Goal: Task Accomplishment & Management: Manage account settings

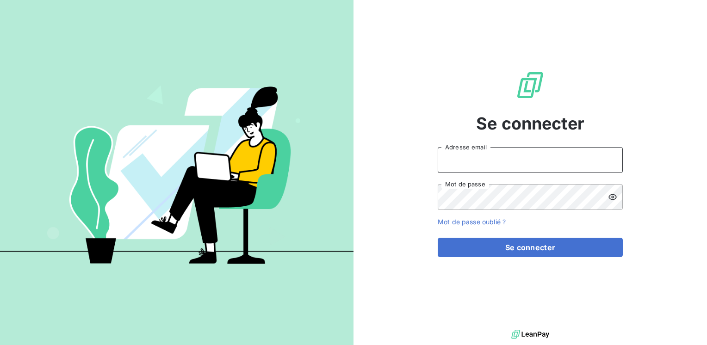
click at [456, 158] on input "Adresse email" at bounding box center [530, 160] width 185 height 26
click at [459, 158] on input "mar@c.santoro" at bounding box center [530, 160] width 185 height 26
drag, startPoint x: 516, startPoint y: 163, endPoint x: 407, endPoint y: 190, distance: 112.8
click at [407, 190] on div "Se connecter margraitec@c.santoro Adresse email Mot de passe Mot de passe oubli…" at bounding box center [529, 163] width 353 height 327
type input "marc.santoro@graitec.com"
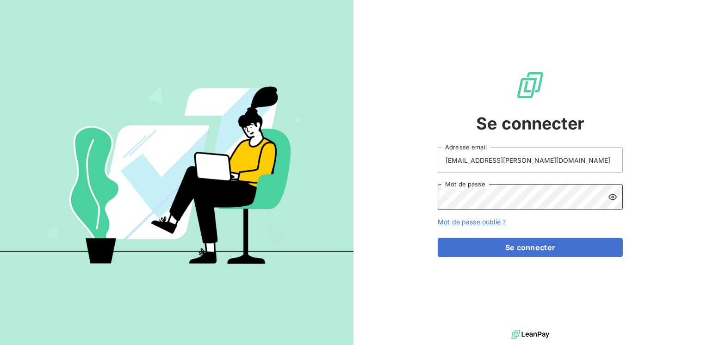
click at [438, 238] on button "Se connecter" at bounding box center [530, 247] width 185 height 19
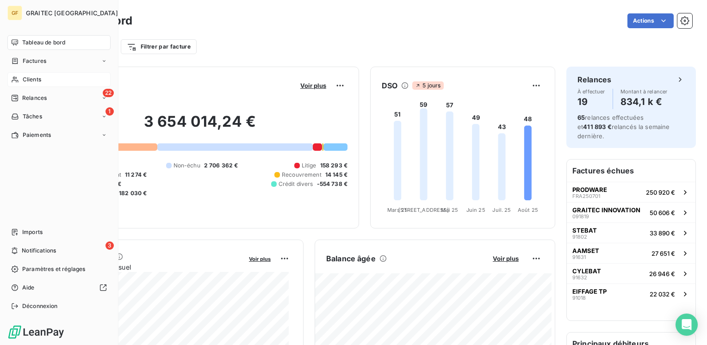
click at [23, 81] on span "Clients" at bounding box center [32, 79] width 18 height 8
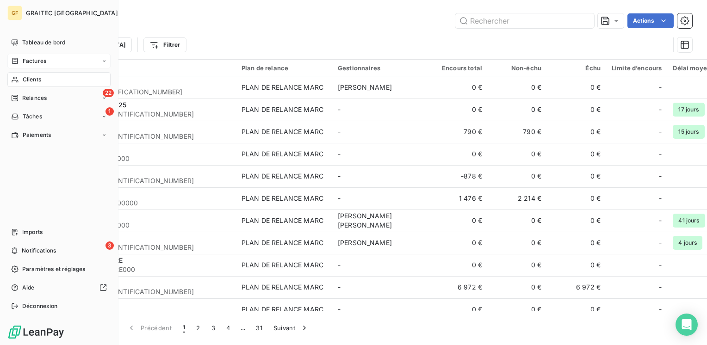
click at [28, 59] on span "Factures" at bounding box center [35, 61] width 24 height 8
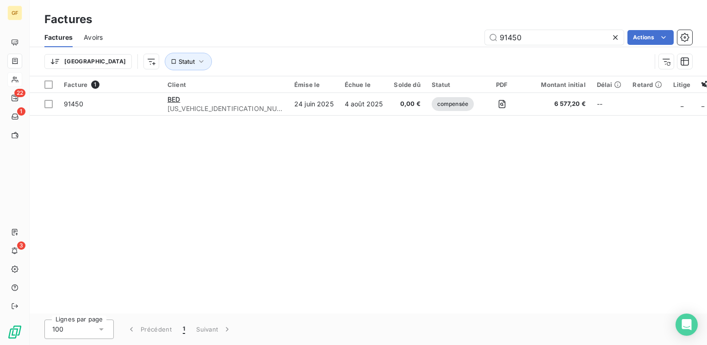
drag, startPoint x: 527, startPoint y: 36, endPoint x: 469, endPoint y: 43, distance: 58.2
click at [469, 43] on div "91450 Actions" at bounding box center [403, 37] width 578 height 15
type input "92055"
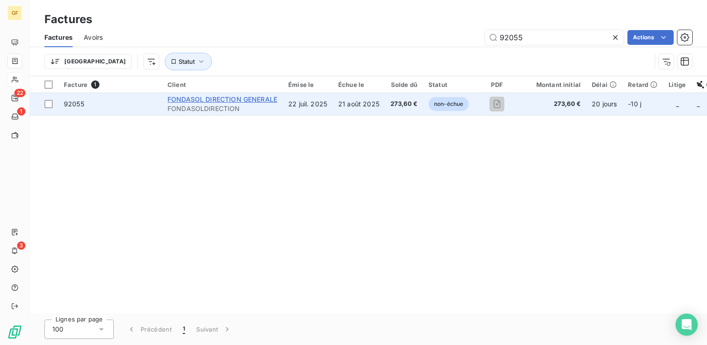
click at [203, 97] on span "FONDASOL DIRECTION GENERALE" at bounding box center [222, 99] width 110 height 8
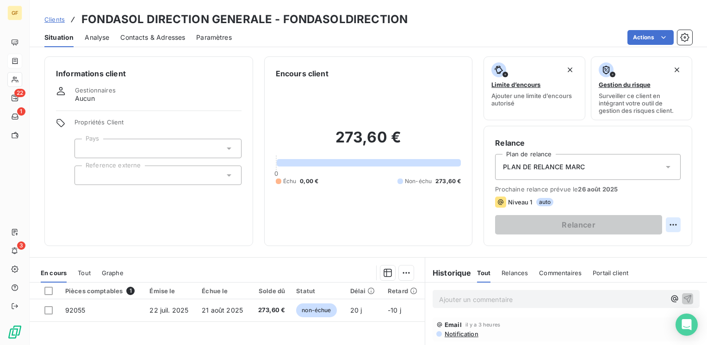
click at [666, 225] on html "GF 22 1 3 Clients FONDASOL DIRECTION GENERALE - FONDASOLDIRECTION Situation Ana…" at bounding box center [353, 172] width 707 height 345
click at [651, 246] on div "Replanifier cette action" at bounding box center [627, 245] width 83 height 15
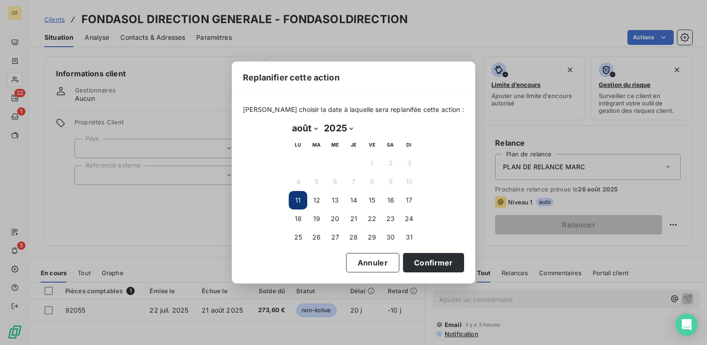
click at [315, 127] on select "janvier février mars avril mai juin juillet août septembre octobre novembre déc…" at bounding box center [305, 128] width 32 height 15
click at [289, 121] on select "janvier février mars avril mai juin juillet août septembre octobre novembre déc…" at bounding box center [305, 128] width 32 height 15
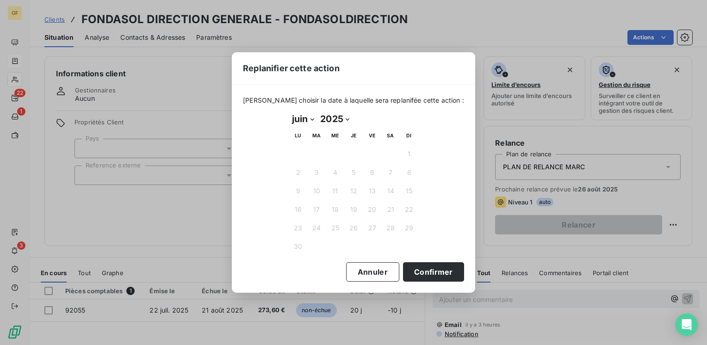
click at [309, 122] on select "janvier février mars avril mai juin juillet août septembre octobre novembre déc…" at bounding box center [303, 118] width 28 height 15
click at [310, 117] on select "janvier février mars avril mai juin juillet août septembre octobre novembre déc…" at bounding box center [303, 118] width 28 height 15
click at [309, 118] on select "janvier février mars avril mai juin juillet août septembre octobre novembre déc…" at bounding box center [303, 118] width 28 height 15
select select "8"
click at [289, 121] on select "janvier février mars avril mai juin juillet août septembre octobre novembre déc…" at bounding box center [303, 118] width 28 height 15
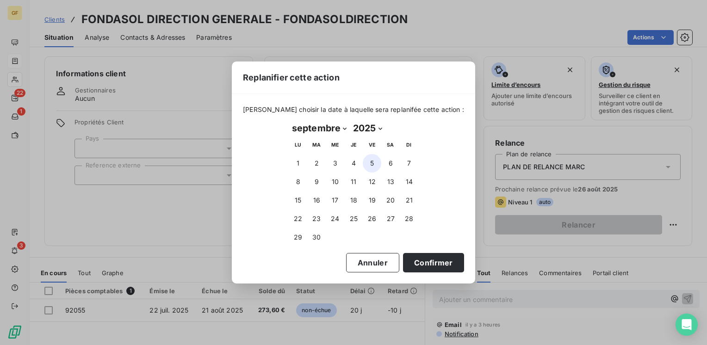
click at [374, 163] on button "5" at bounding box center [372, 163] width 18 height 18
click at [411, 259] on button "Confirmer" at bounding box center [433, 262] width 61 height 19
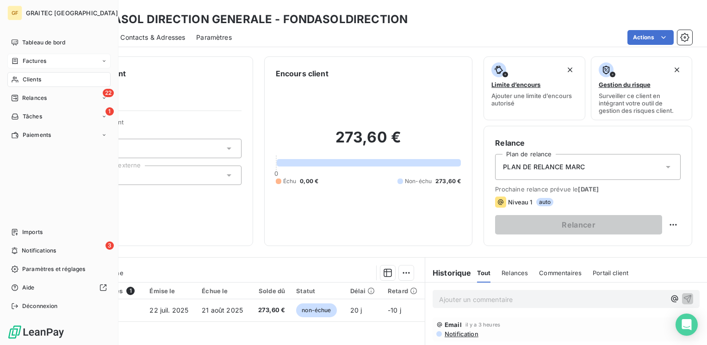
click at [29, 75] on span "Clients" at bounding box center [32, 79] width 18 height 8
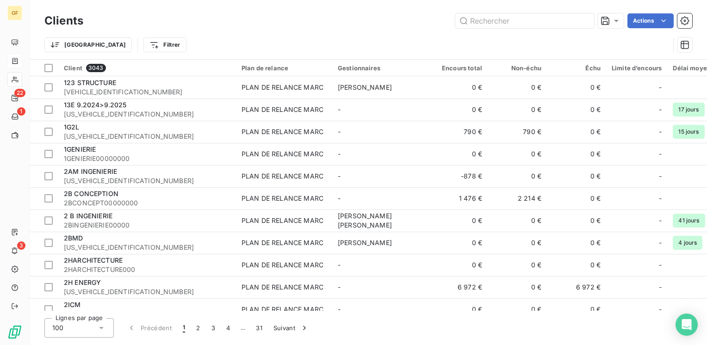
drag, startPoint x: 532, startPoint y: 19, endPoint x: 368, endPoint y: 36, distance: 165.0
click at [368, 36] on div "Clients Actions Trier Filtrer" at bounding box center [367, 35] width 647 height 48
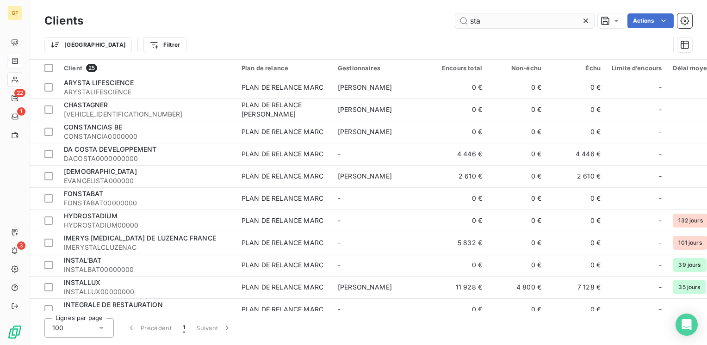
click at [480, 18] on input "sta" at bounding box center [524, 20] width 139 height 15
click at [476, 18] on input "sta" at bounding box center [524, 20] width 139 height 15
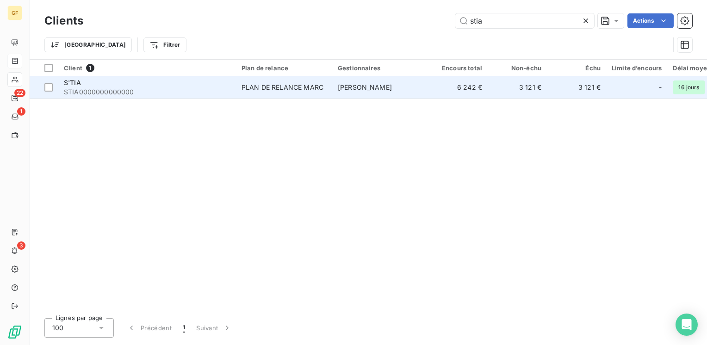
type input "stia"
click at [269, 86] on div "PLAN DE RELANCE MARC" at bounding box center [282, 87] width 82 height 9
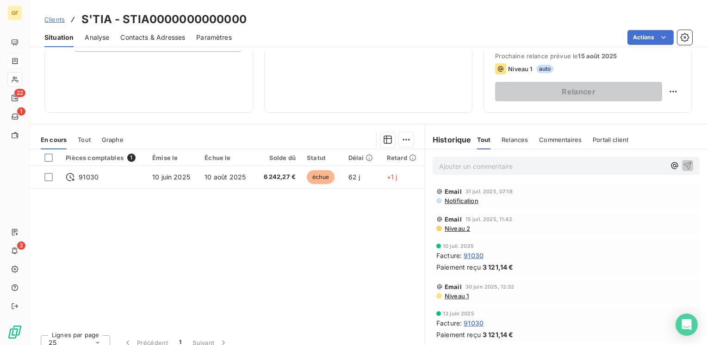
scroll to position [139, 0]
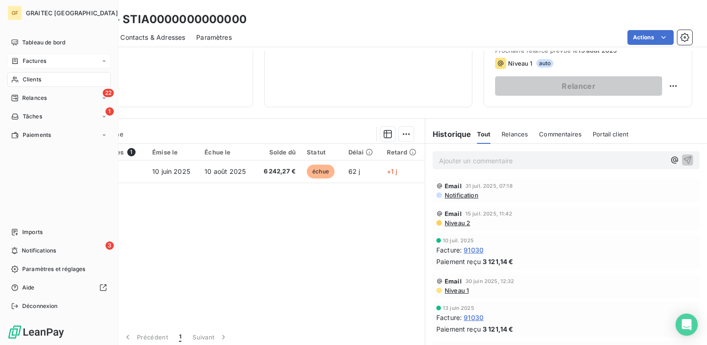
click at [39, 62] on span "Factures" at bounding box center [35, 61] width 24 height 8
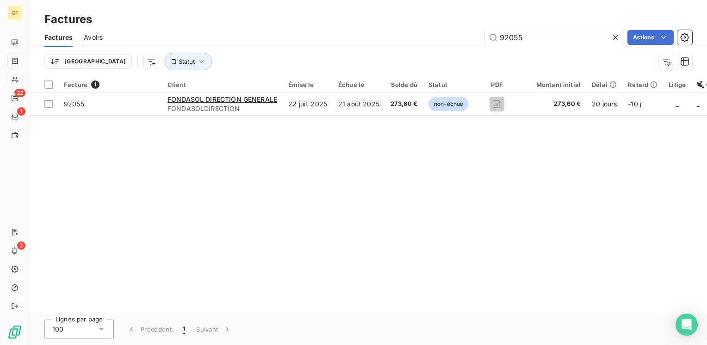
drag, startPoint x: 518, startPoint y: 39, endPoint x: 455, endPoint y: 58, distance: 65.6
click at [455, 60] on div "Factures Avoirs 92055 Actions Trier Statut" at bounding box center [368, 52] width 677 height 48
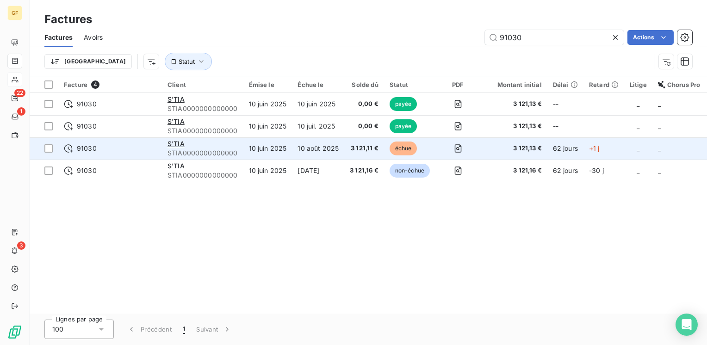
type input "91030"
click at [201, 151] on span "STIA0000000000000" at bounding box center [202, 152] width 70 height 9
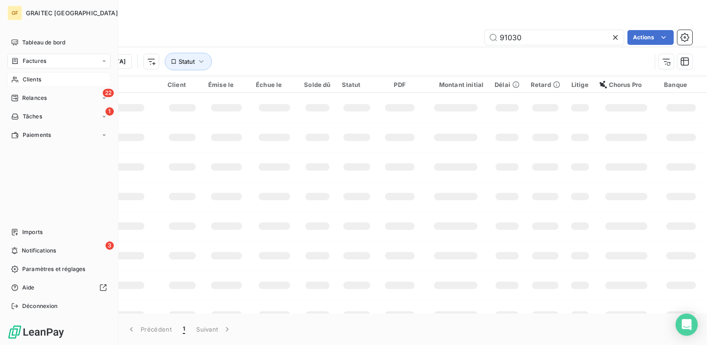
drag, startPoint x: 23, startPoint y: 60, endPoint x: 375, endPoint y: 43, distance: 352.3
click at [23, 60] on span "Factures" at bounding box center [35, 61] width 24 height 8
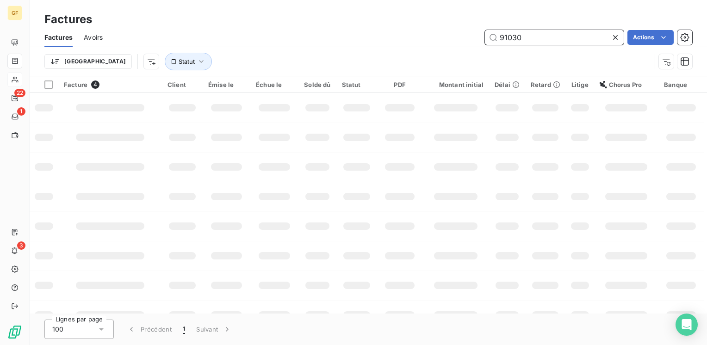
drag, startPoint x: 552, startPoint y: 38, endPoint x: 425, endPoint y: 35, distance: 126.8
click at [425, 35] on div "91030 Actions" at bounding box center [403, 37] width 578 height 15
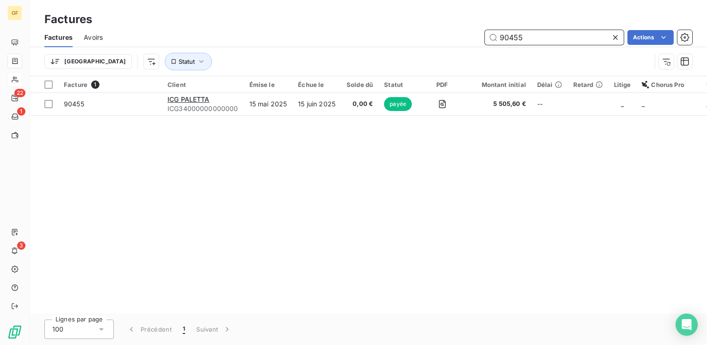
click at [513, 34] on input "90455" at bounding box center [554, 37] width 139 height 15
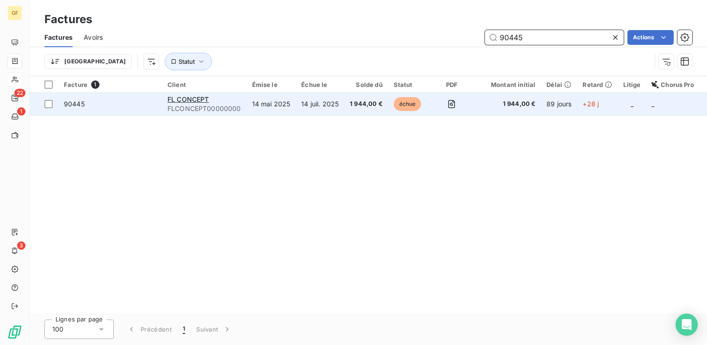
type input "90445"
click at [198, 106] on span "FLCONCEPT00000000" at bounding box center [204, 108] width 74 height 9
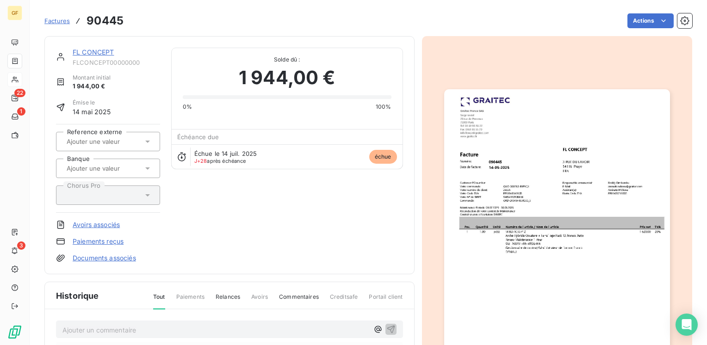
click at [88, 55] on link "FL CONCEPT" at bounding box center [94, 52] width 42 height 8
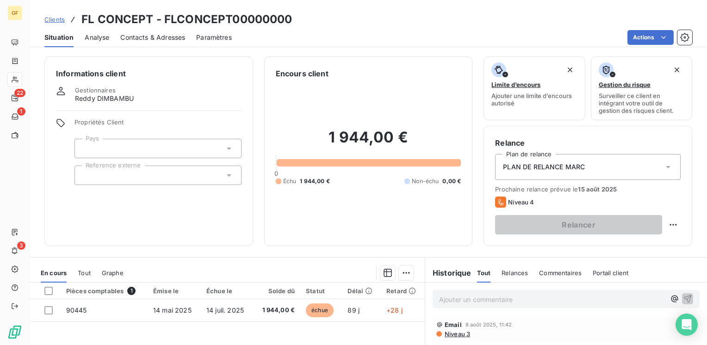
scroll to position [46, 0]
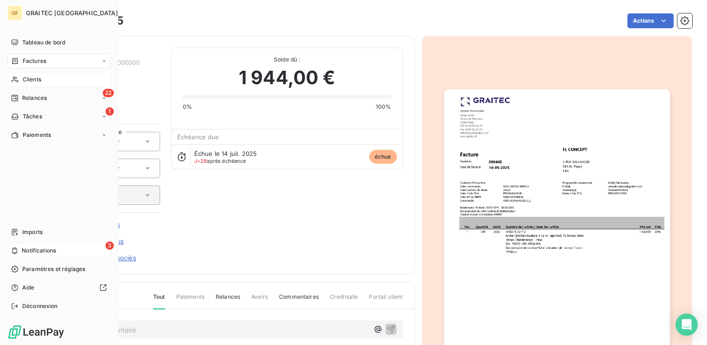
click at [54, 253] on span "Notifications" at bounding box center [39, 250] width 34 height 8
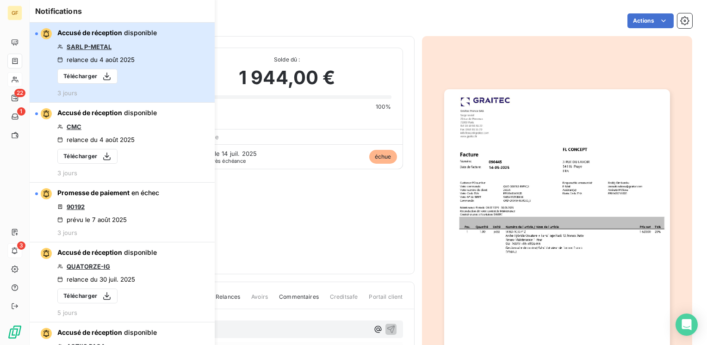
click at [149, 48] on div "Accusé de réception disponible SARL P-METAL relance du 4 août 2025 Télécharger …" at bounding box center [106, 62] width 99 height 68
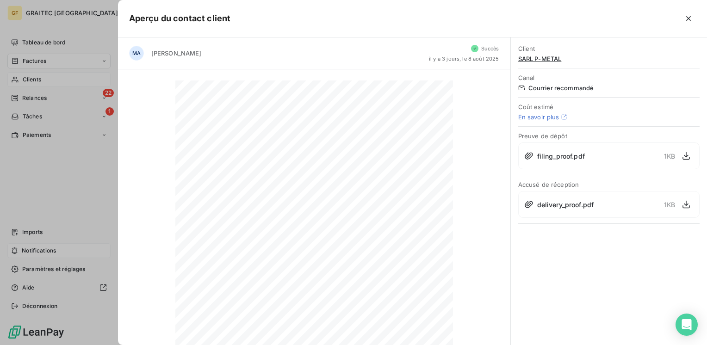
click at [688, 17] on icon "button" at bounding box center [688, 18] width 9 height 9
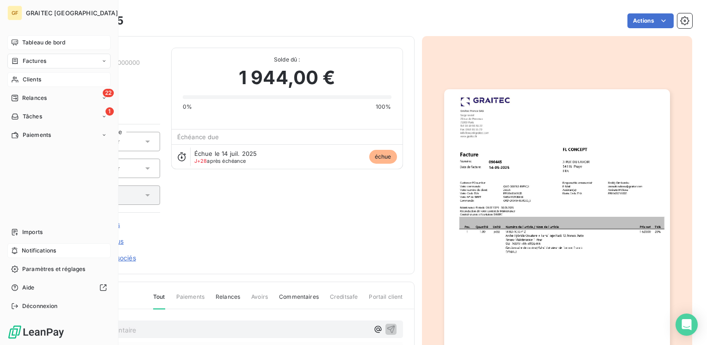
click at [36, 44] on span "Tableau de bord" at bounding box center [43, 42] width 43 height 8
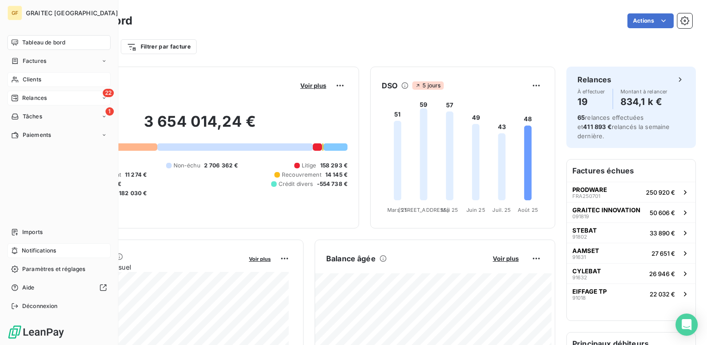
click at [26, 100] on span "Relances" at bounding box center [34, 98] width 25 height 8
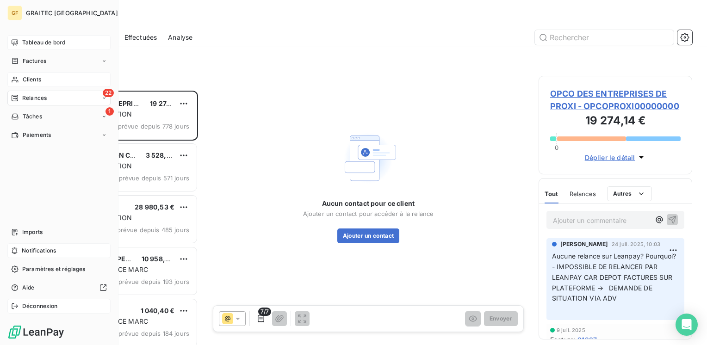
click at [31, 307] on span "Déconnexion" at bounding box center [40, 306] width 36 height 8
